Goal: Answer question/provide support

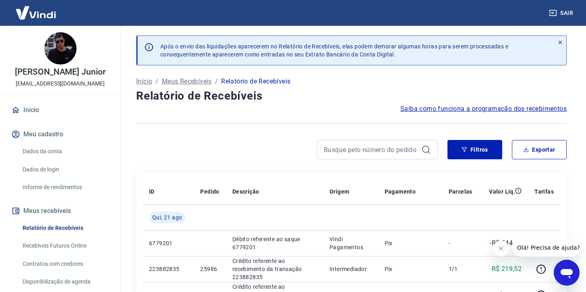
click at [564, 267] on icon "Abrir janela de mensagens" at bounding box center [567, 272] width 15 height 15
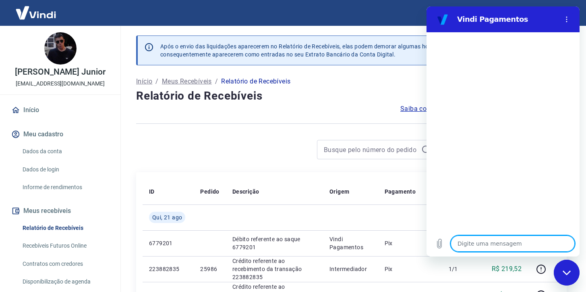
click at [466, 239] on textarea at bounding box center [513, 243] width 124 height 16
type textarea "b"
type textarea "x"
type textarea "bO"
type textarea "x"
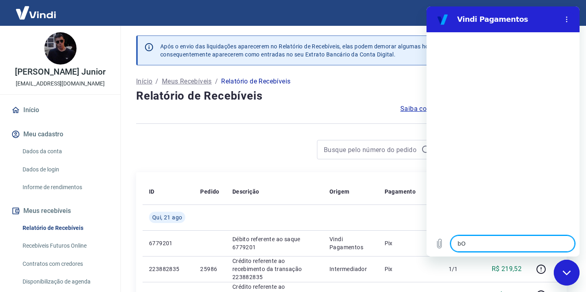
type textarea "bOM"
type textarea "x"
type textarea "bOM"
type textarea "x"
type textarea "bOM D"
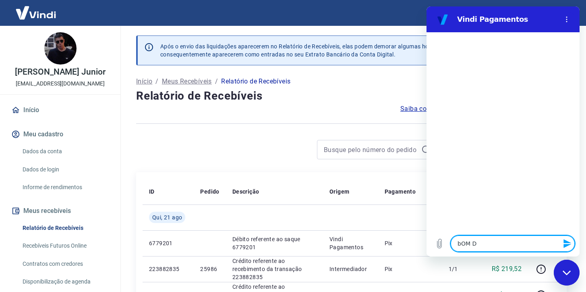
type textarea "x"
type textarea "bOM DI"
type textarea "x"
type textarea "bOM D"
type textarea "x"
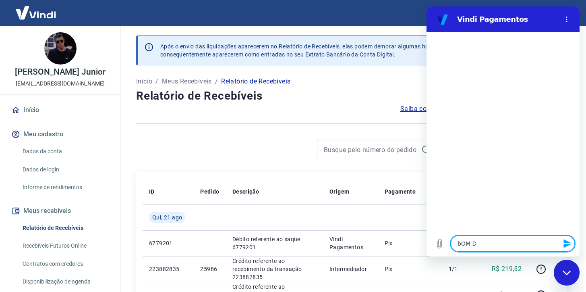
type textarea "bOM"
type textarea "x"
type textarea "bOM"
type textarea "x"
type textarea "bO"
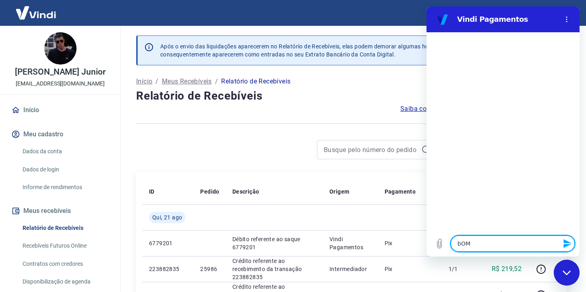
type textarea "x"
type textarea "b"
type textarea "x"
type textarea "B"
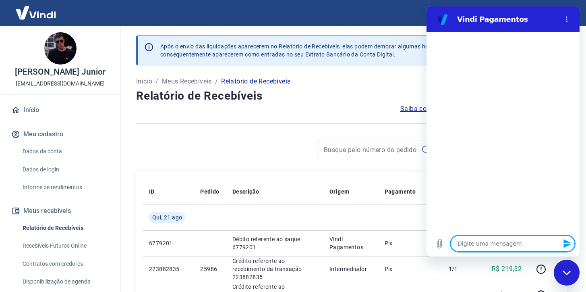
type textarea "x"
type textarea "Bo"
type textarea "x"
type textarea "Bom"
type textarea "x"
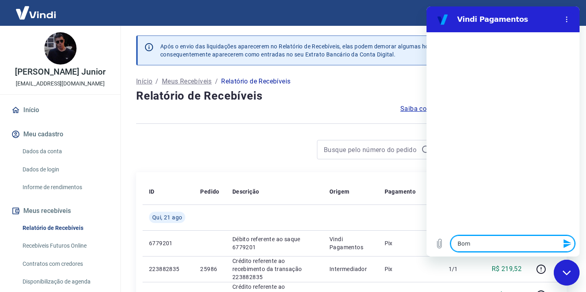
type textarea "Bom"
type textarea "x"
type textarea "Bom d"
type textarea "x"
type textarea "Bom di"
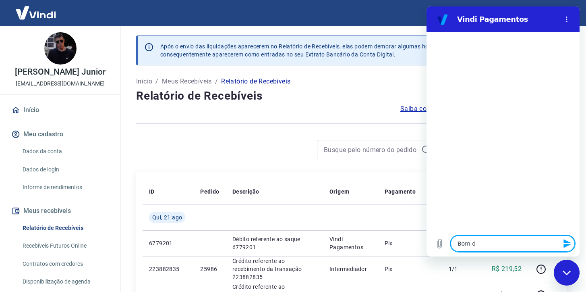
type textarea "x"
type textarea "Bom dia"
type textarea "x"
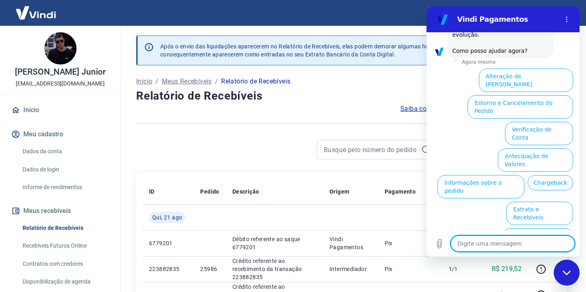
scroll to position [246, 0]
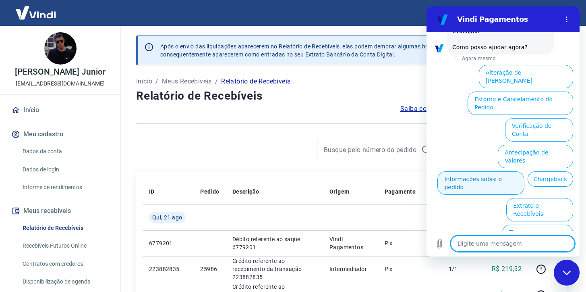
click at [525, 171] on button "Informações sobre o pedido" at bounding box center [481, 182] width 87 height 23
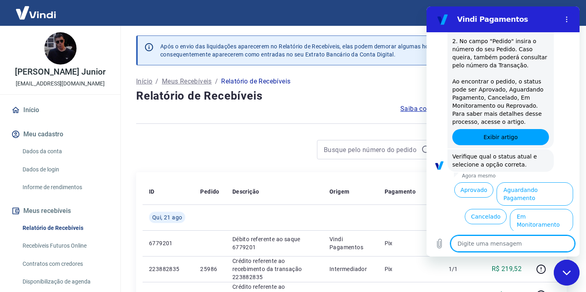
scroll to position [385, 0]
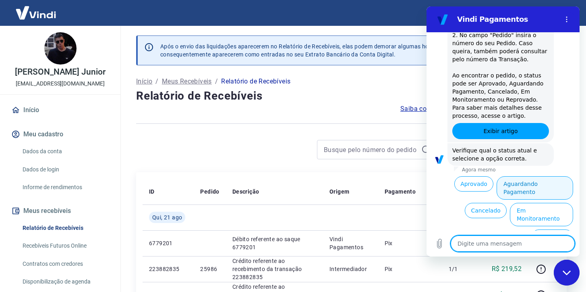
click at [522, 184] on button "Aguardando Pagamento" at bounding box center [535, 187] width 77 height 23
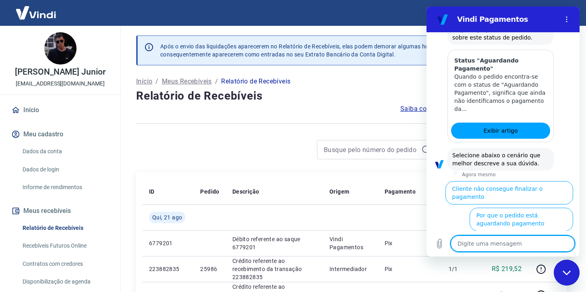
scroll to position [629, 0]
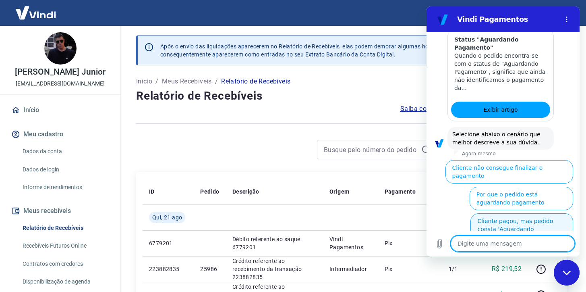
click at [521, 213] on button "Cliente pagou, mas pedido consta 'Aguardando Pagamento'" at bounding box center [522, 228] width 103 height 31
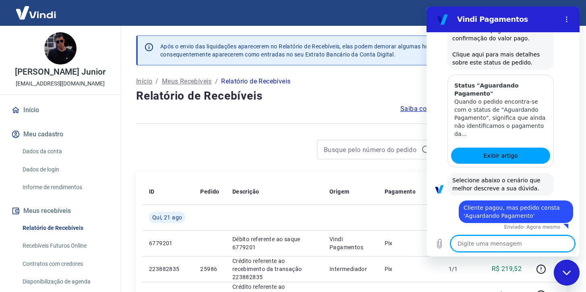
scroll to position [585, 0]
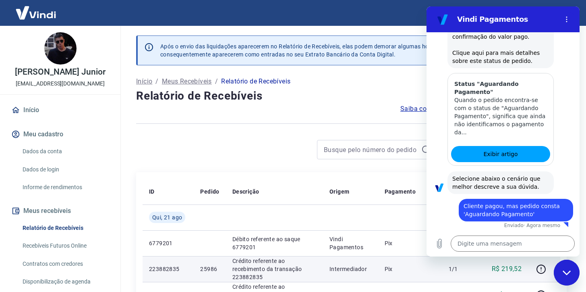
click at [506, 257] on td "R$ 219,52" at bounding box center [503, 269] width 49 height 26
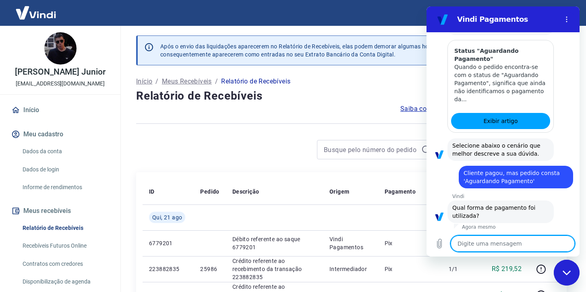
click at [506, 249] on textarea at bounding box center [513, 243] width 124 height 16
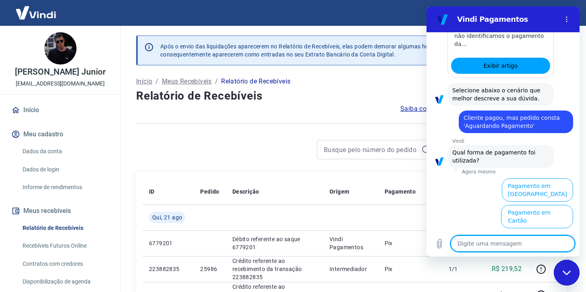
scroll to position [675, 0]
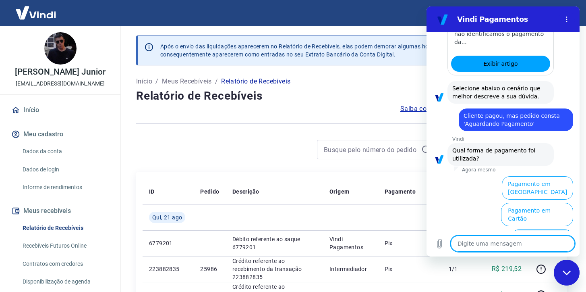
click at [526, 229] on button "Pagamento em Pix" at bounding box center [542, 240] width 62 height 23
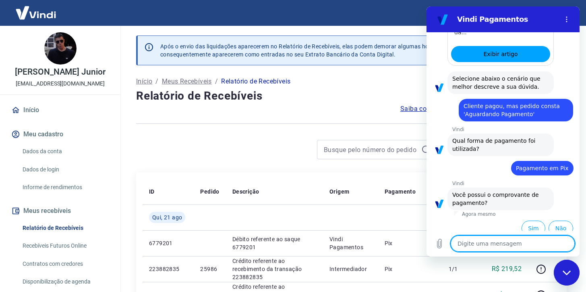
scroll to position [692, 0]
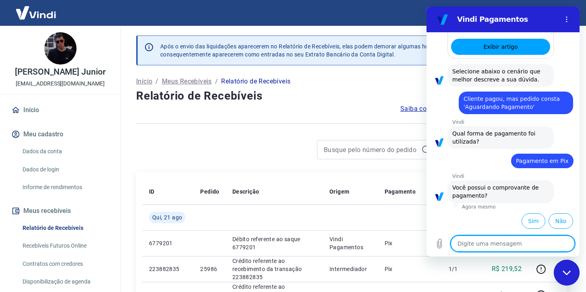
click at [526, 227] on button "Sim" at bounding box center [534, 220] width 24 height 15
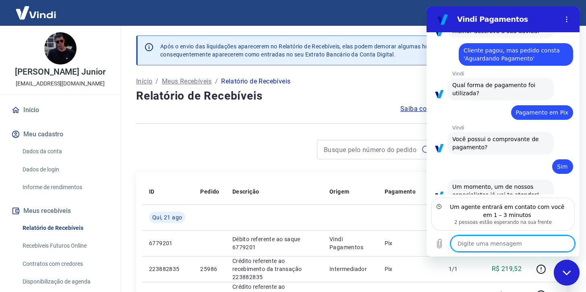
scroll to position [757, 0]
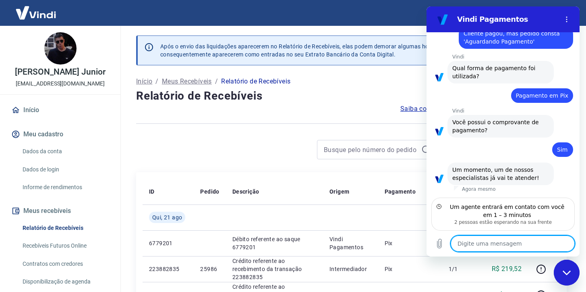
click at [497, 245] on textarea at bounding box center [513, 243] width 124 height 16
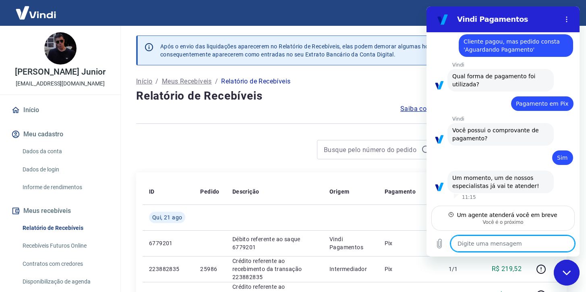
scroll to position [749, 0]
type textarea "x"
click at [507, 243] on textarea at bounding box center [513, 243] width 124 height 16
type textarea "b"
type textarea "x"
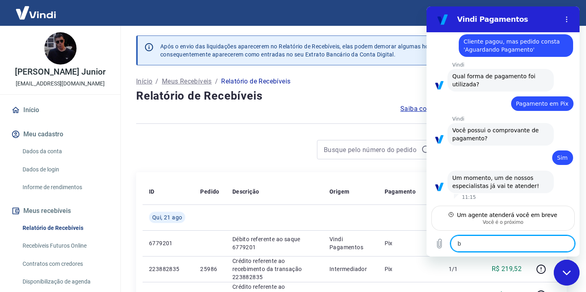
type textarea "bO"
type textarea "x"
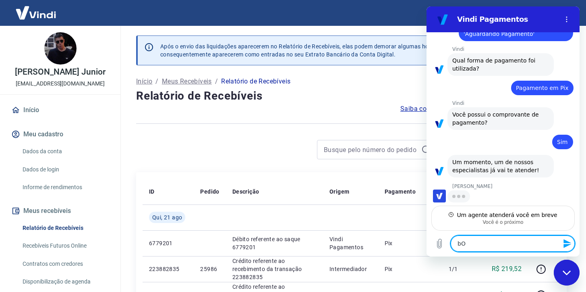
type textarea "bOM"
type textarea "x"
type textarea "bOM"
type textarea "x"
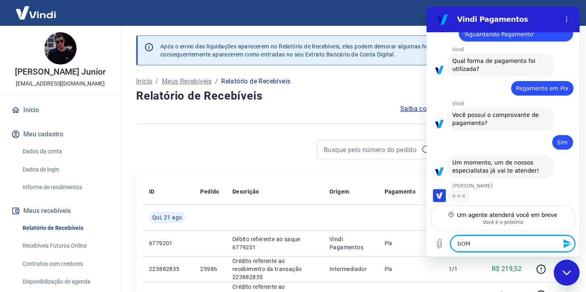
type textarea "bOM"
type textarea "x"
type textarea "bO"
type textarea "x"
type textarea "b"
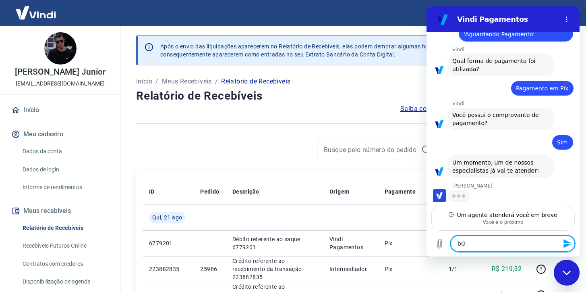
type textarea "x"
type textarea "b"
type textarea "x"
type textarea "bo"
type textarea "x"
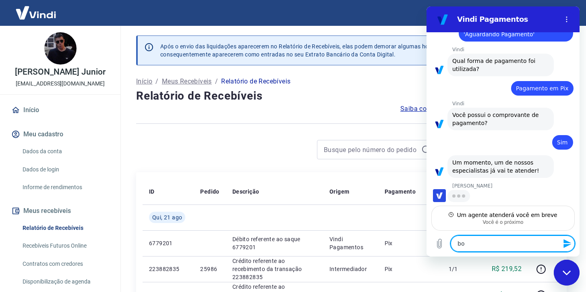
type textarea "bom"
type textarea "x"
type textarea "bom"
type textarea "x"
type textarea "bom d"
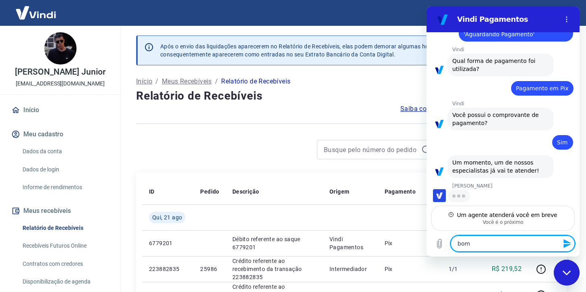
type textarea "x"
type textarea "bom"
type textarea "x"
type textarea "bom"
type textarea "x"
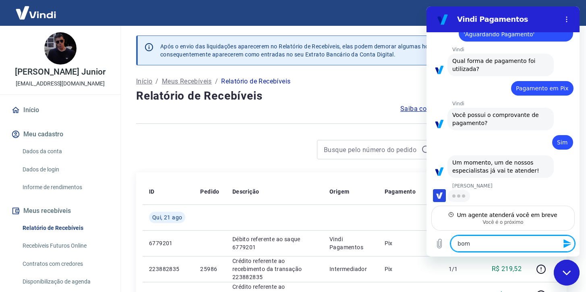
type textarea "bo"
type textarea "x"
type textarea "b"
type textarea "x"
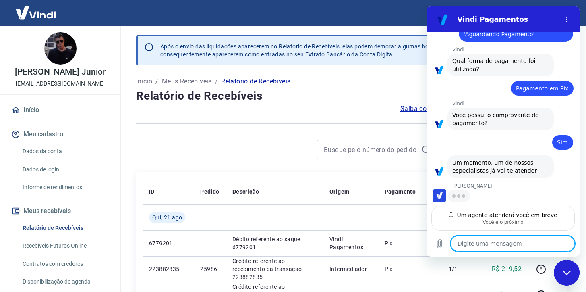
type textarea "B"
type textarea "x"
type textarea "Bo"
type textarea "x"
type textarea "Bom"
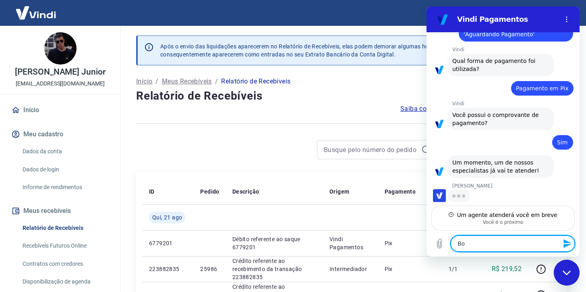
type textarea "x"
type textarea "Bom"
type textarea "x"
type textarea "Bom d"
type textarea "x"
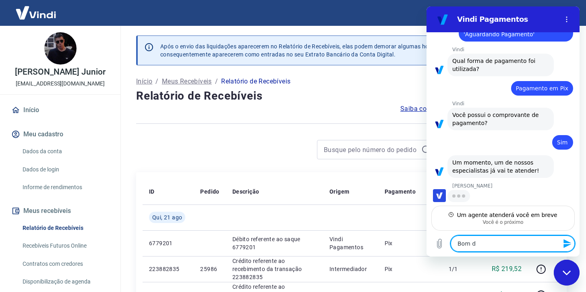
type textarea "Bom di"
type textarea "x"
type textarea "Bom dia"
type textarea "x"
type textarea "Bom dia"
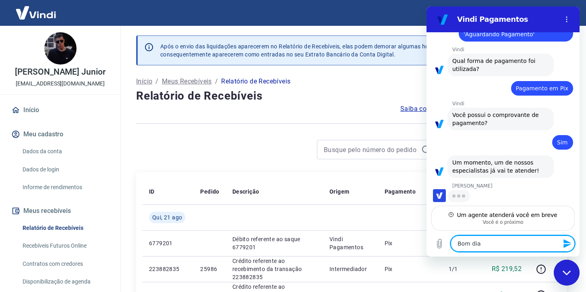
type textarea "x"
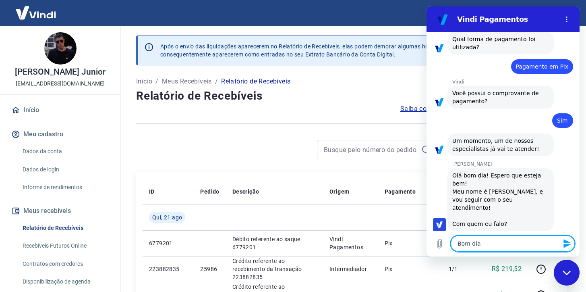
type textarea "Bom dia n"
type textarea "x"
type textarea "Bom dia na"
type textarea "x"
type textarea "Bom dia nan"
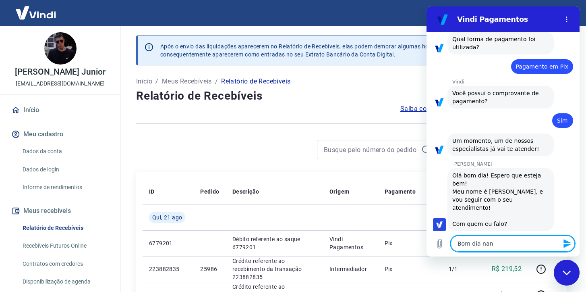
type textarea "x"
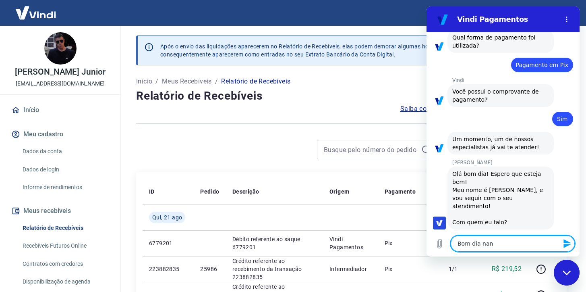
type textarea "Bom dia na"
type textarea "x"
type textarea "Bom dia n"
type textarea "x"
type textarea "Bom dia nN"
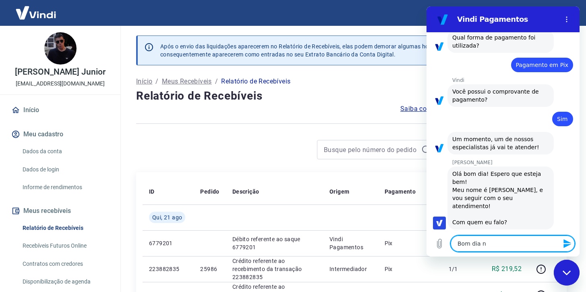
type textarea "x"
type textarea "Bom dia nNa"
type textarea "x"
type textarea "Bom dia nNan"
type textarea "x"
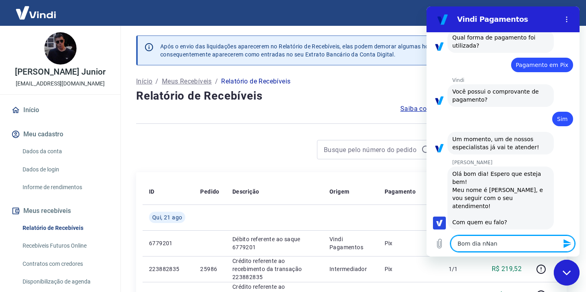
type textarea "Bom dia nNani"
type textarea "x"
type textarea "Bom dia nNan"
type textarea "x"
type textarea "Bom dia nNa"
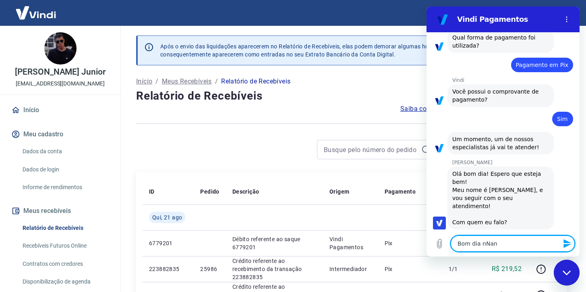
type textarea "x"
type textarea "Bom dia nN"
type textarea "x"
type textarea "Bom dia n"
type textarea "x"
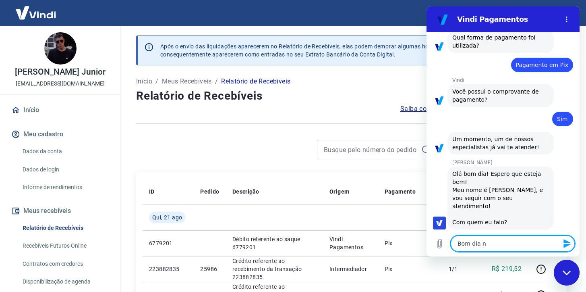
type textarea "Bom dia"
type textarea "x"
type textarea "Bom dia N"
type textarea "x"
type textarea "Bom dia Na"
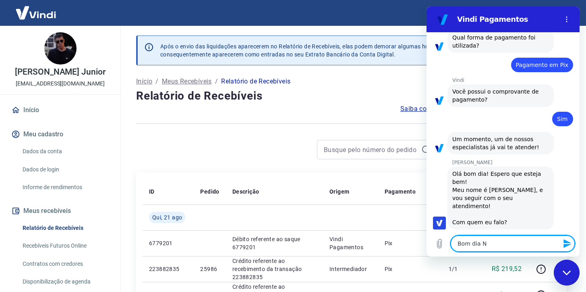
type textarea "x"
type textarea "Bom dia Nan"
type textarea "x"
type textarea "Bom dia Nani"
type textarea "x"
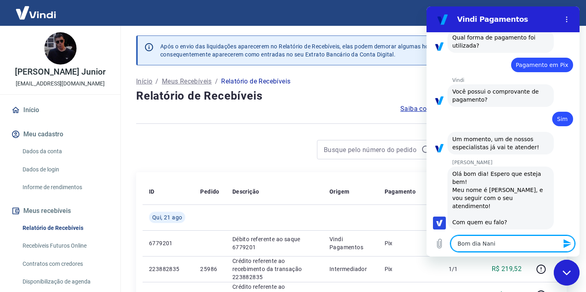
type textarea "Bom dia Nani,"
type textarea "x"
type textarea "Bom dia Nani,"
type textarea "x"
type textarea "Bom dia Nani, t"
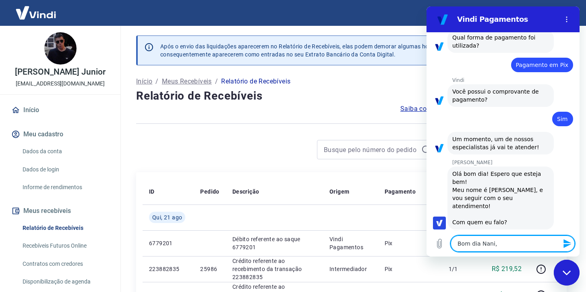
type textarea "x"
type textarea "Bom dia Nani, tu"
type textarea "x"
type textarea "Bom dia Nani, tud"
type textarea "x"
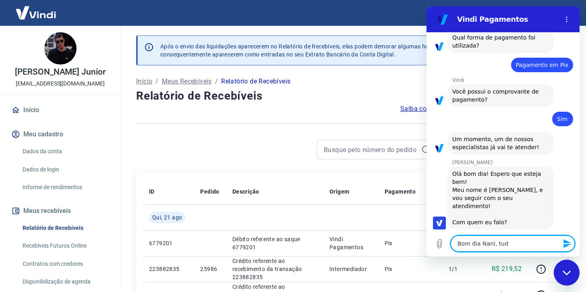
type textarea "Bom dia Nani, tudo"
type textarea "x"
type textarea "Bom dia Nani, tudo"
type textarea "x"
type textarea "Bom dia Nani, tudo b"
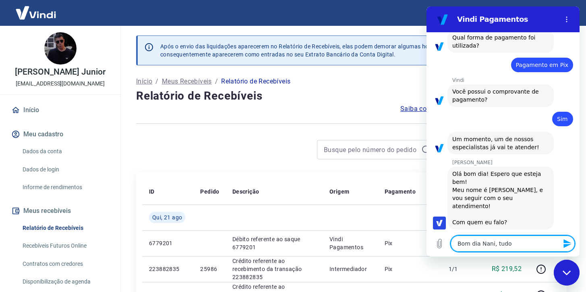
type textarea "x"
type textarea "Bom dia Nani, tudo be"
type textarea "x"
type textarea "Bom dia Nani, tudo bem"
type textarea "x"
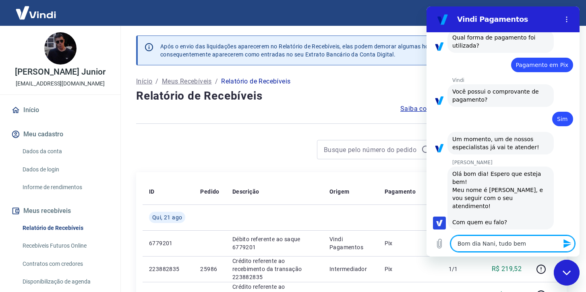
type textarea "Bom dia Nani, tudo bem?"
type textarea "x"
type textarea "E"
type textarea "x"
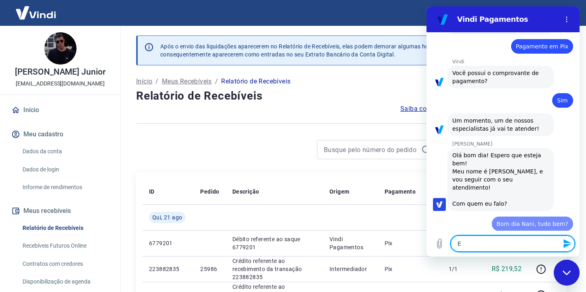
type textarea "Es"
type textarea "x"
type textarea "Esto"
type textarea "x"
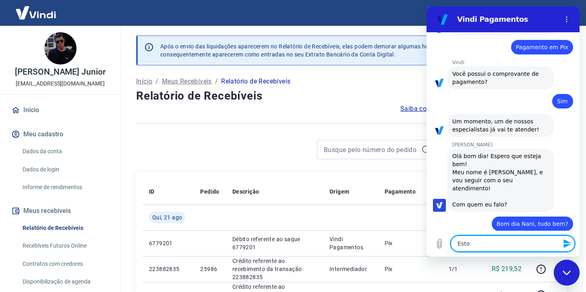
type textarea "Estou"
type textarea "x"
type textarea "Estou"
type textarea "x"
type textarea "Estou c"
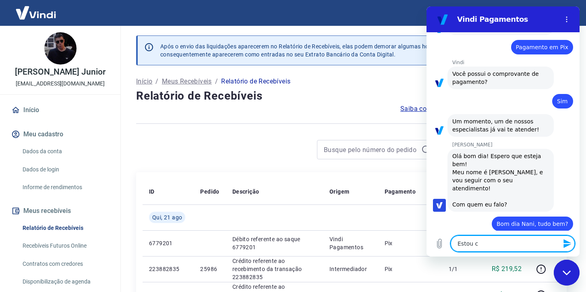
type textarea "x"
type textarea "Estou co"
type textarea "x"
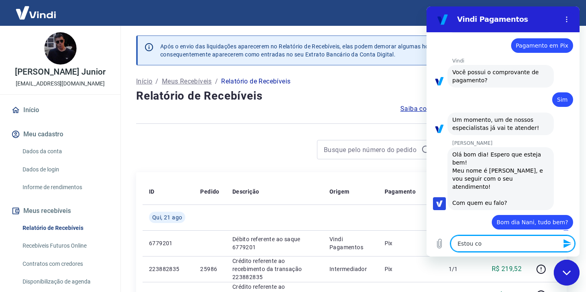
type textarea "Estou com"
type textarea "x"
type textarea "Estou com"
type textarea "x"
type textarea "Estou com d"
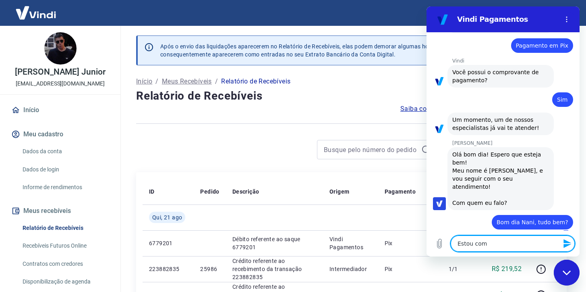
type textarea "x"
type textarea "Estou com du"
type textarea "x"
type textarea "Estou com dua"
type textarea "x"
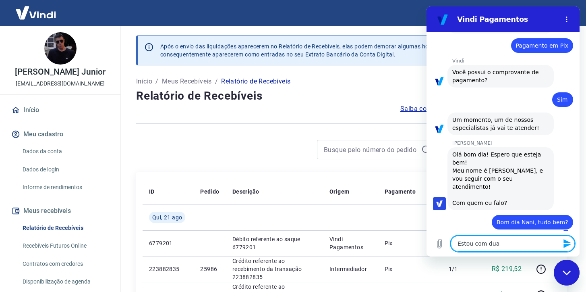
type textarea "Estou com duas"
type textarea "x"
type textarea "Estou com duas"
type textarea "x"
type textarea "Estou com duas t"
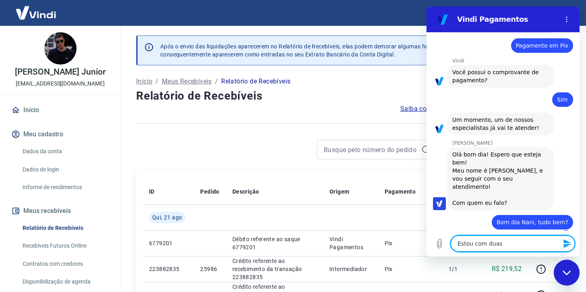
type textarea "x"
type textarea "Estou com duas tr"
type textarea "x"
type textarea "Estou com duas tra"
type textarea "x"
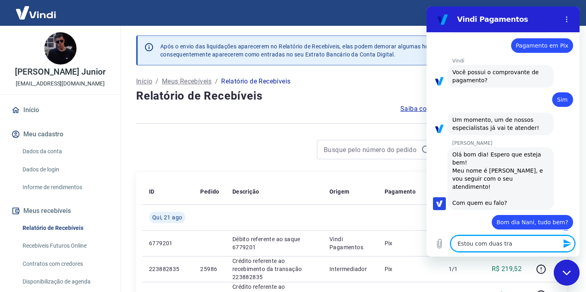
type textarea "Estou com duas tran"
type textarea "x"
type textarea "Estou com duas trans"
type textarea "x"
type textarea "Estou com duas transa"
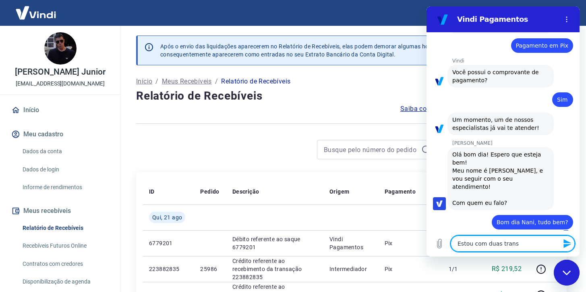
type textarea "x"
type textarea "Estou com duas transa'"
type textarea "x"
type textarea "Estou com duas transaç"
type textarea "x"
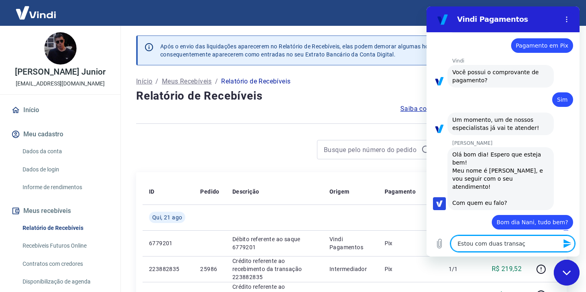
type textarea "Estou com duas transaç˜"
type textarea "x"
type textarea "Estou com duas transaçõ"
type textarea "x"
type textarea "Estou com duas transaçõe"
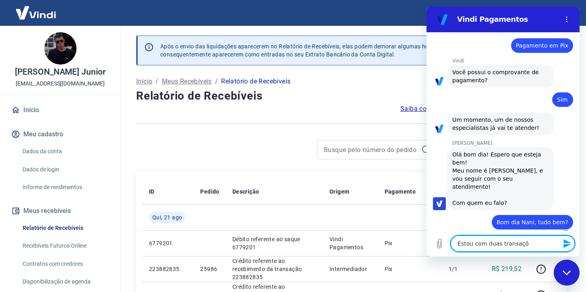
type textarea "x"
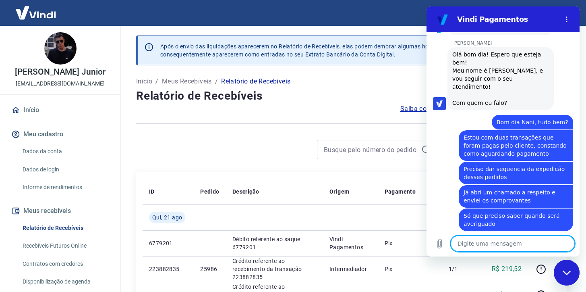
scroll to position [909, 0]
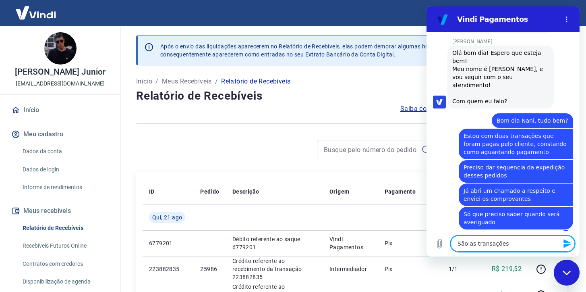
paste textarea "223799557 e 223799981."
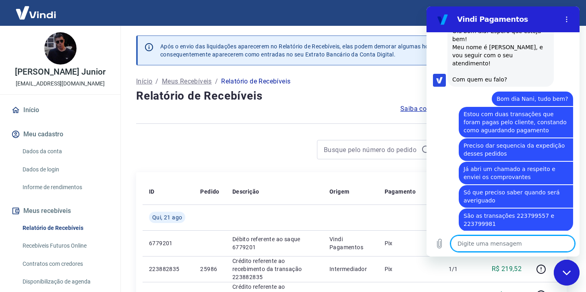
scroll to position [932, 0]
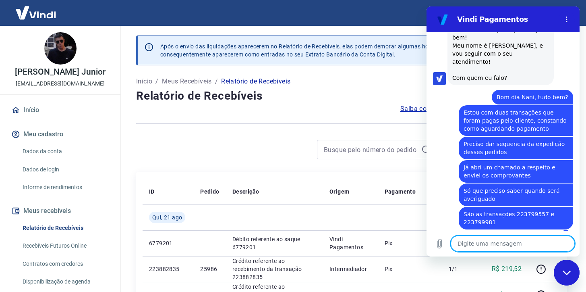
paste textarea "ticket #1677202"
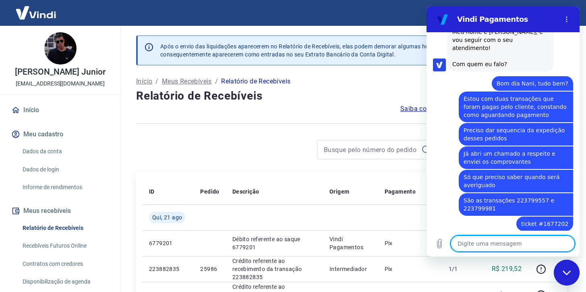
scroll to position [948, 0]
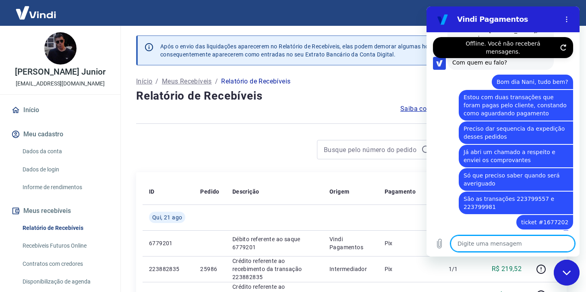
click at [561, 45] on icon "Atualizar conexão" at bounding box center [563, 48] width 5 height 6
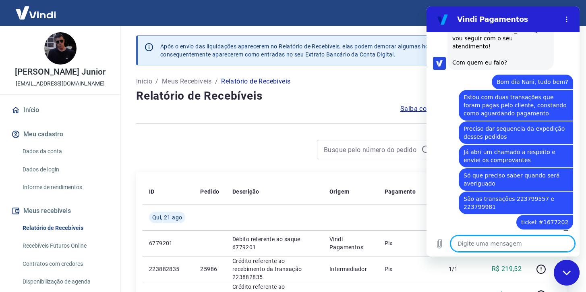
click at [518, 242] on textarea at bounding box center [513, 243] width 124 height 16
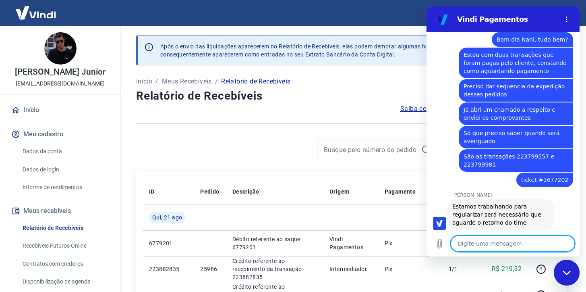
scroll to position [990, 0]
click at [520, 239] on textarea at bounding box center [513, 243] width 124 height 16
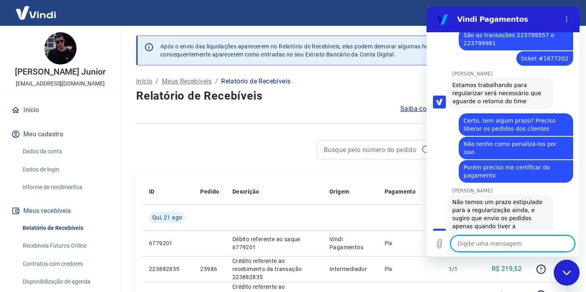
scroll to position [1115, 0]
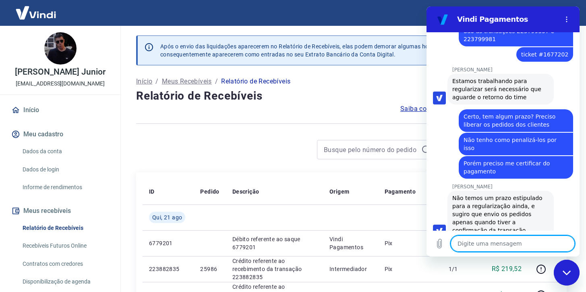
click at [519, 239] on textarea at bounding box center [513, 243] width 124 height 16
click at [520, 240] on textarea at bounding box center [513, 243] width 124 height 16
click at [520, 242] on textarea at bounding box center [513, 243] width 124 height 16
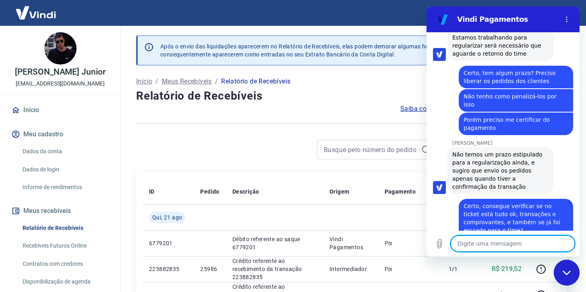
scroll to position [1193, 0]
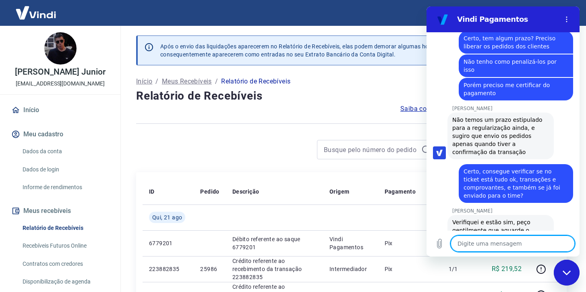
click at [496, 250] on textarea at bounding box center [513, 243] width 124 height 16
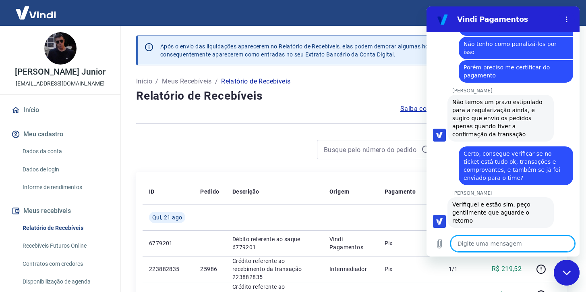
scroll to position [1213, 0]
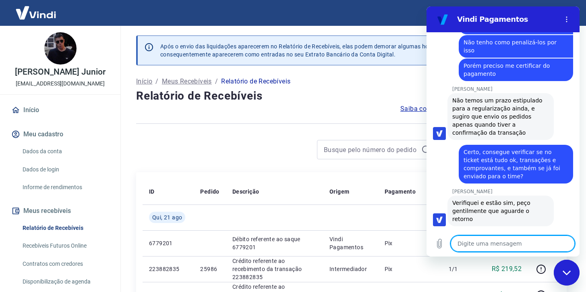
click at [569, 275] on div "Fechar janela de mensagens" at bounding box center [567, 272] width 24 height 24
